Goal: Task Accomplishment & Management: Manage account settings

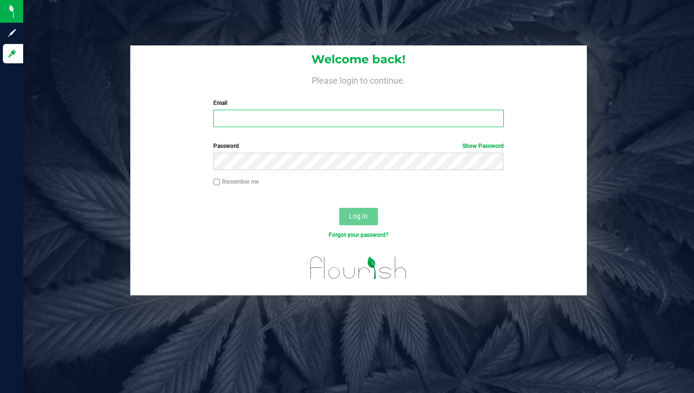
click at [310, 121] on input "Email" at bounding box center [358, 118] width 290 height 17
type input "[PERSON_NAME][EMAIL_ADDRESS][DOMAIN_NAME]"
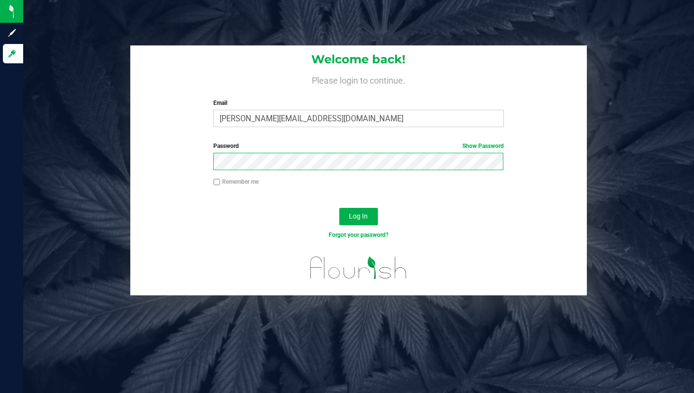
click at [339, 208] on button "Log In" at bounding box center [358, 216] width 39 height 17
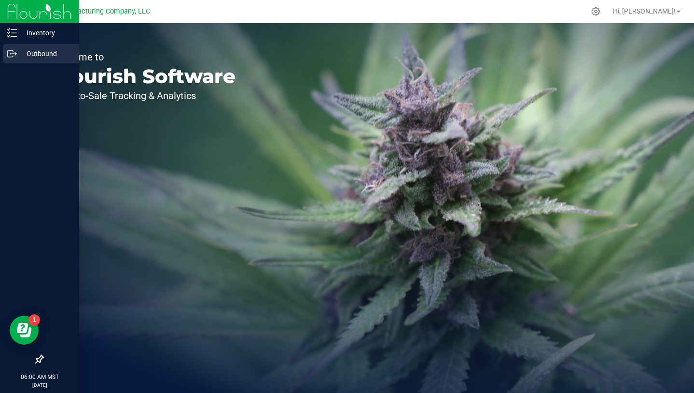
click at [14, 53] on icon at bounding box center [12, 54] width 10 height 10
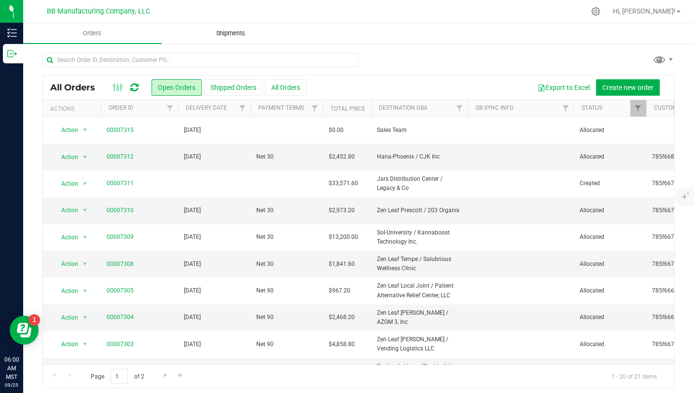
click at [227, 34] on span "Shipments" at bounding box center [230, 33] width 55 height 9
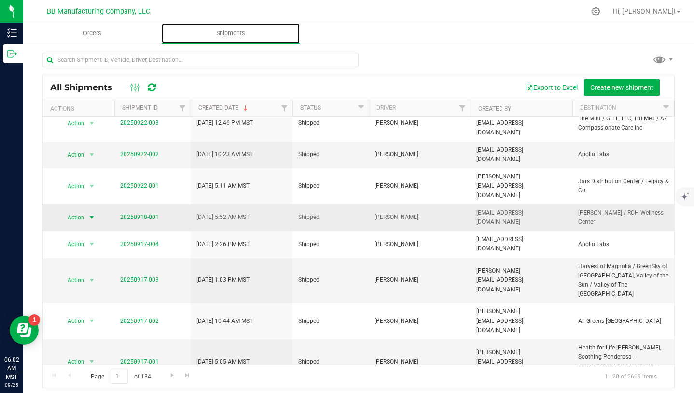
scroll to position [5, 0]
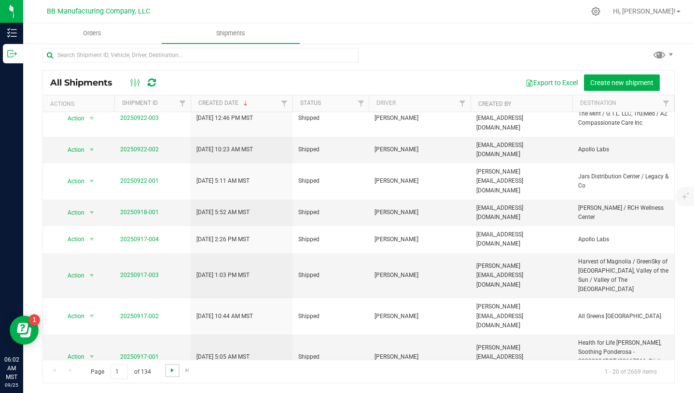
click at [172, 372] on span "Go to the next page" at bounding box center [173, 370] width 8 height 8
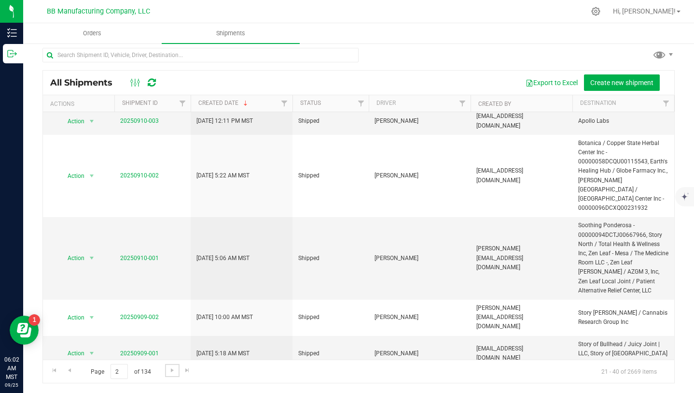
scroll to position [307, 0]
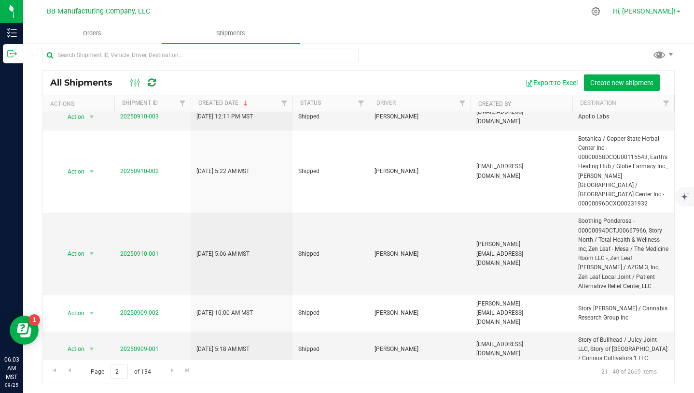
click at [671, 11] on span "Hi, [PERSON_NAME]!" at bounding box center [644, 11] width 63 height 8
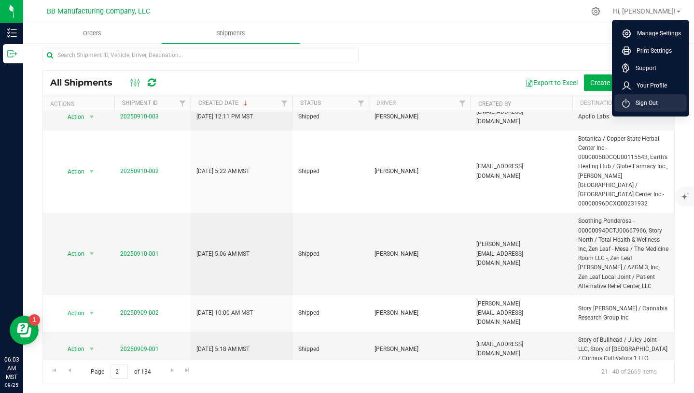
click at [654, 104] on span "Sign Out" at bounding box center [644, 103] width 28 height 10
